Goal: Information Seeking & Learning: Learn about a topic

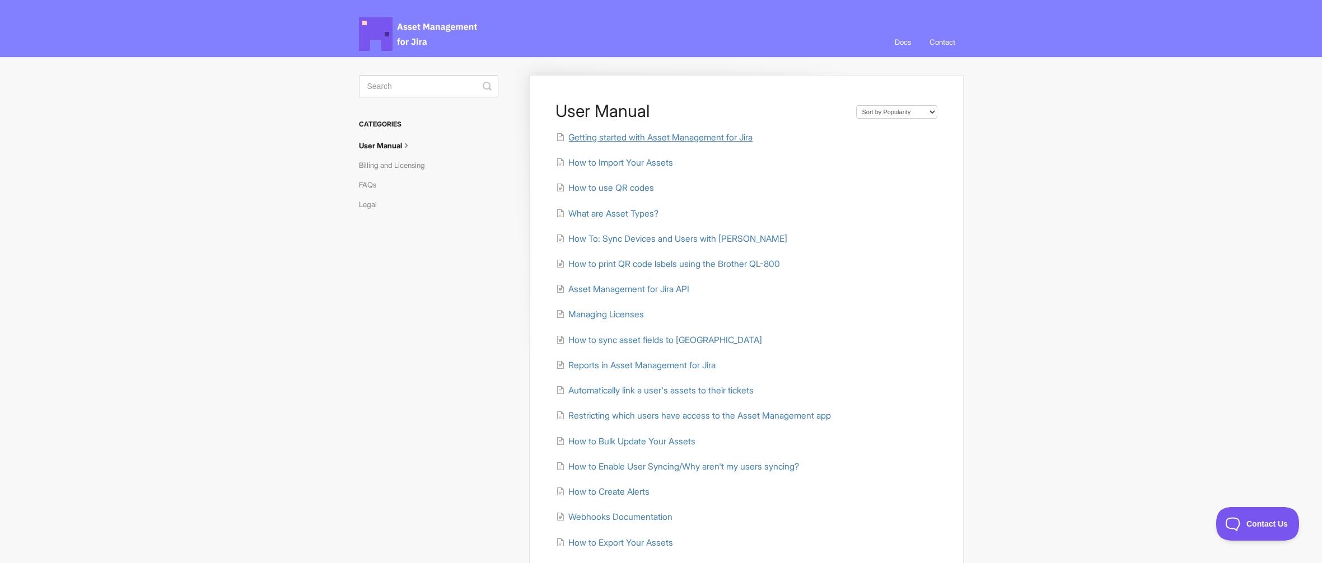
click at [626, 141] on span "Getting started with Asset Management for Jira" at bounding box center [660, 137] width 184 height 11
click at [630, 289] on span "Asset Management for Jira API" at bounding box center [628, 289] width 121 height 11
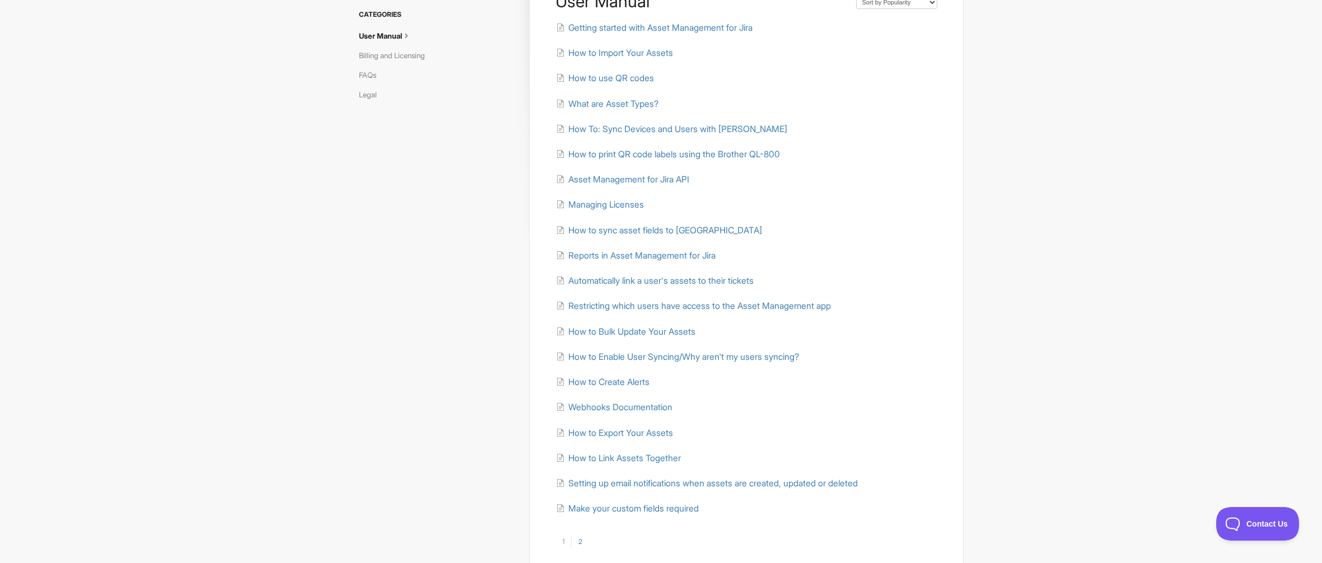
scroll to position [112, 0]
click at [579, 542] on link "2" at bounding box center [580, 540] width 18 height 10
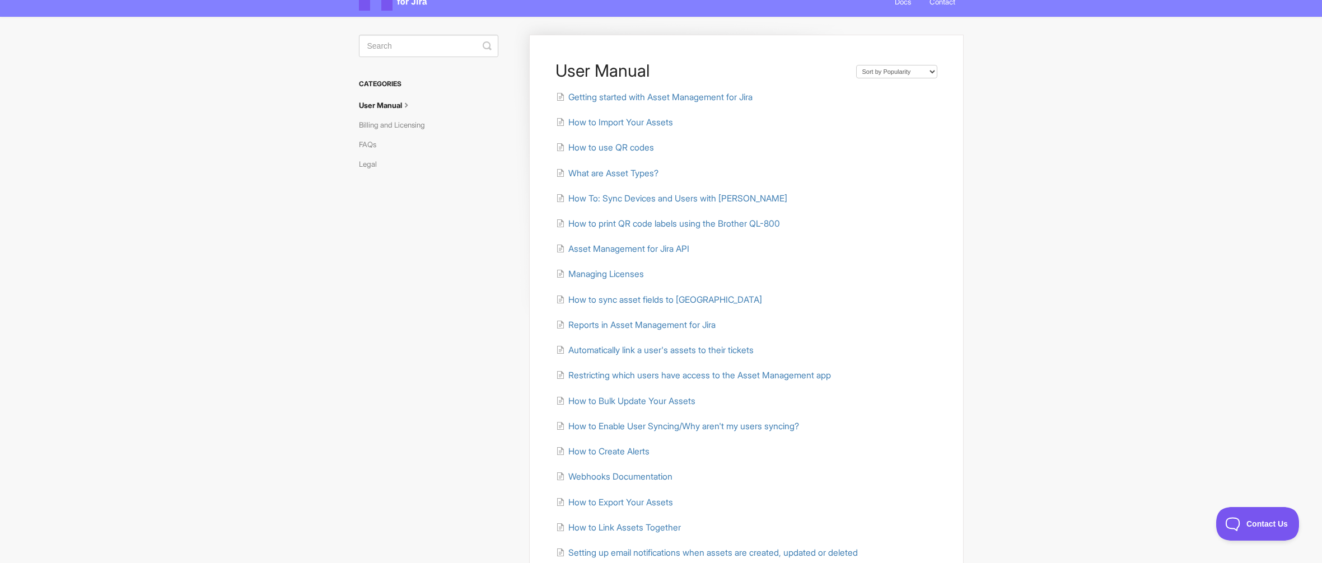
scroll to position [0, 0]
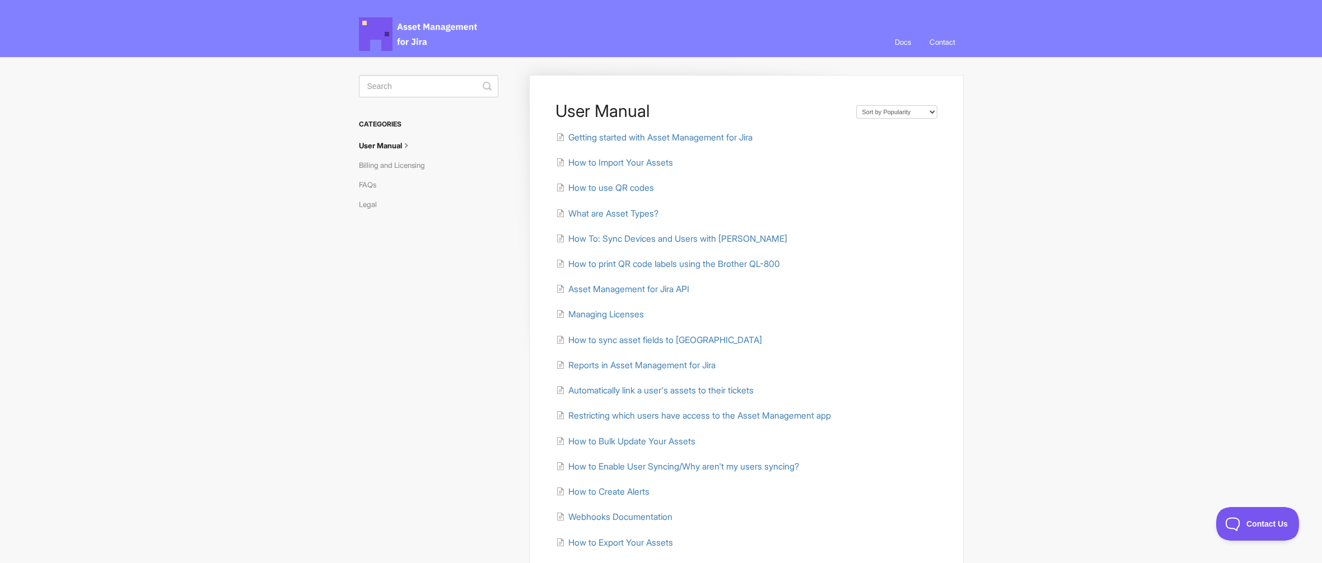
drag, startPoint x: 541, startPoint y: 164, endPoint x: 551, endPoint y: 166, distance: 10.3
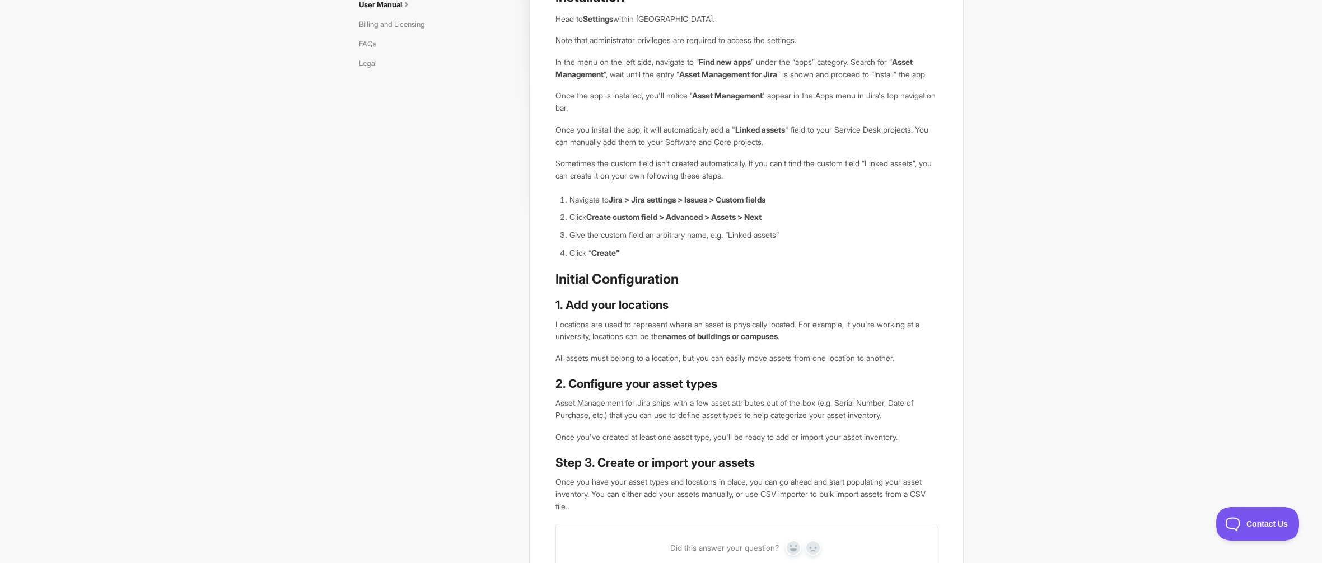
scroll to position [49, 0]
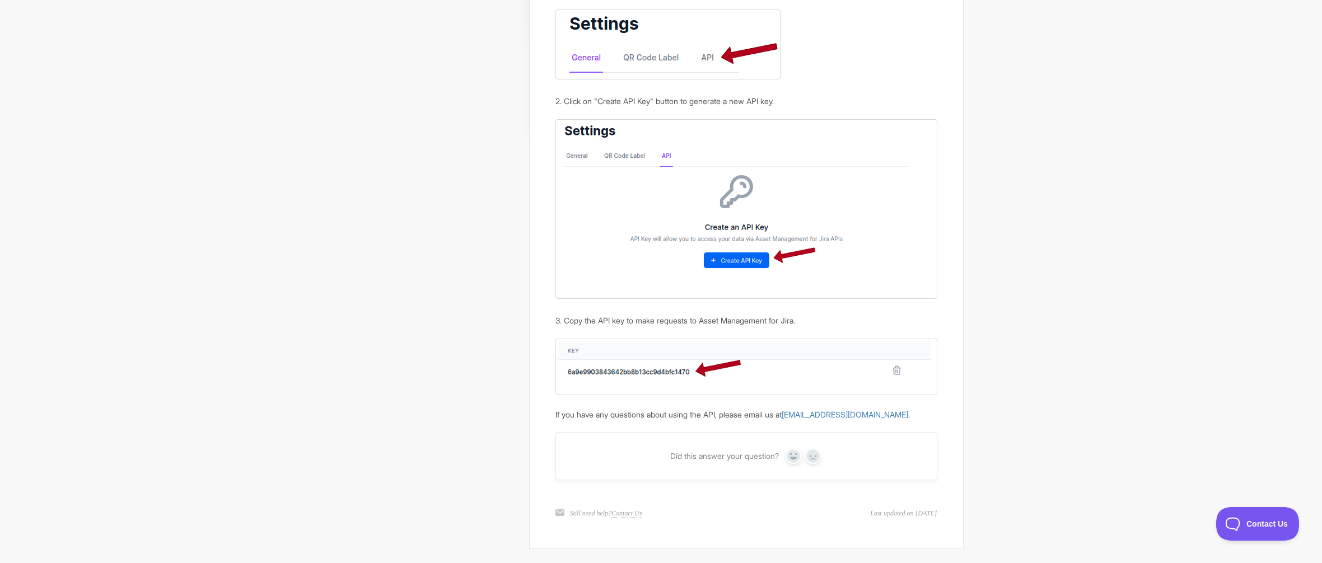
scroll to position [261, 0]
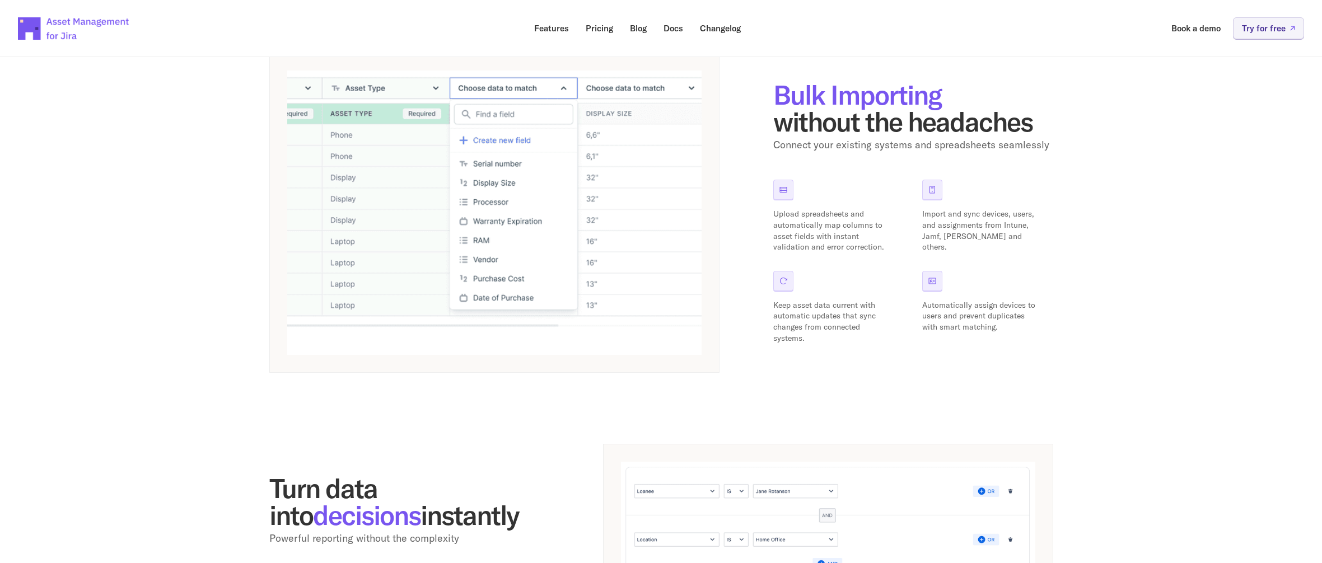
scroll to position [728, 0]
